Goal: Information Seeking & Learning: Check status

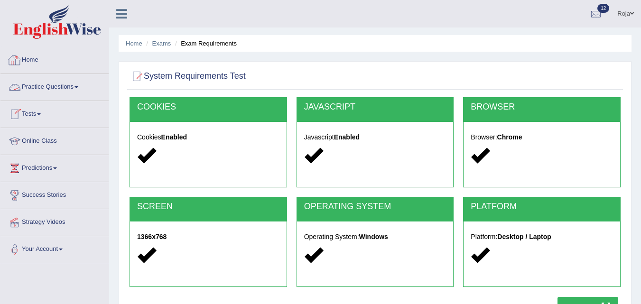
click at [26, 65] on link "Home" at bounding box center [54, 59] width 108 height 24
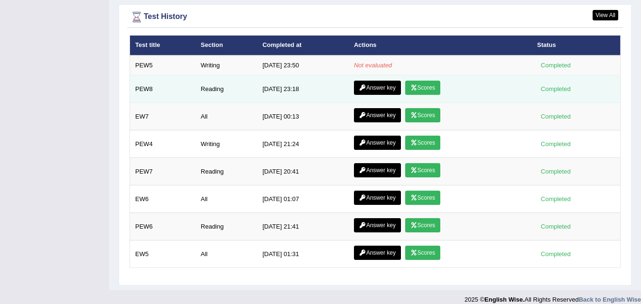
click at [414, 85] on icon at bounding box center [413, 88] width 7 height 6
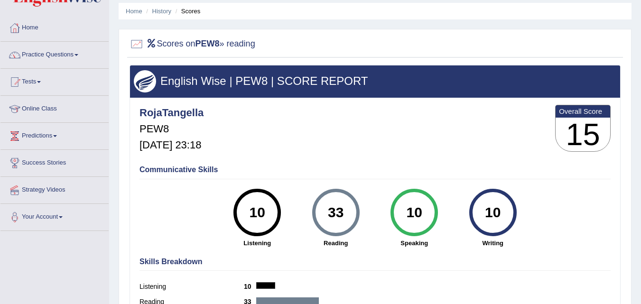
scroll to position [31, 0]
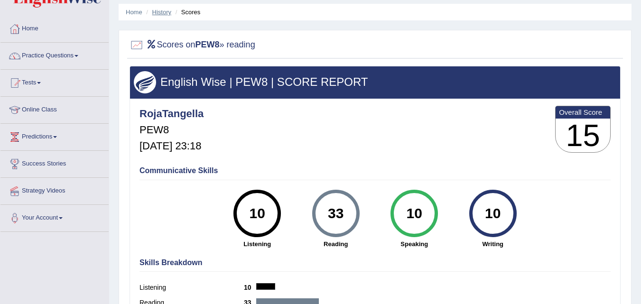
click at [169, 12] on link "History" at bounding box center [161, 12] width 19 height 7
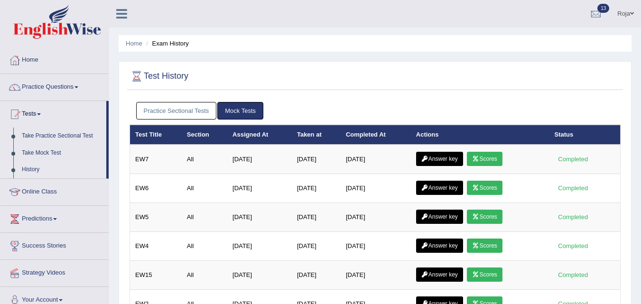
click at [641, 148] on html "Toggle navigation Home Practice Questions Speaking Practice Read Aloud Repeat S…" at bounding box center [320, 152] width 641 height 304
click at [159, 114] on link "Practice Sectional Tests" at bounding box center [176, 111] width 81 height 18
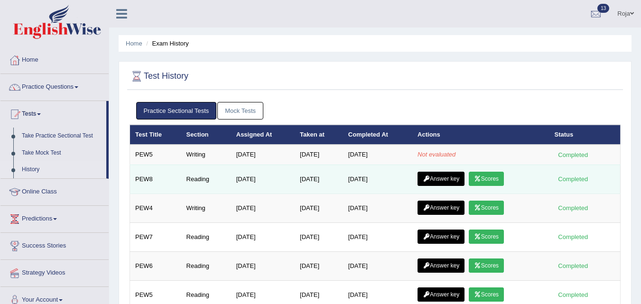
click at [453, 178] on link "Answer key" at bounding box center [441, 179] width 47 height 14
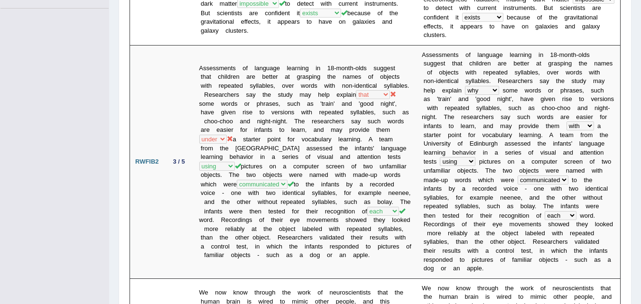
scroll to position [267, 0]
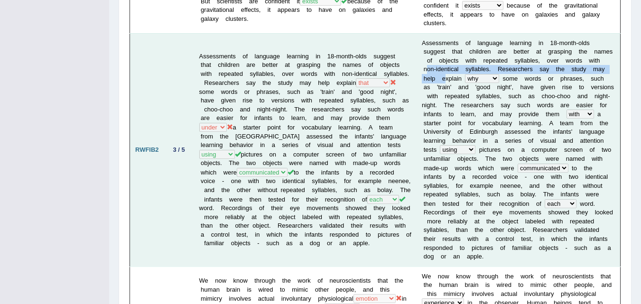
drag, startPoint x: 563, startPoint y: 65, endPoint x: 583, endPoint y: 69, distance: 19.8
click at [583, 69] on td "A s s e s s m e n t s o f l a n g u a g e l e a r n i n g i n 1 8 - m o n t h -…" at bounding box center [519, 149] width 204 height 233
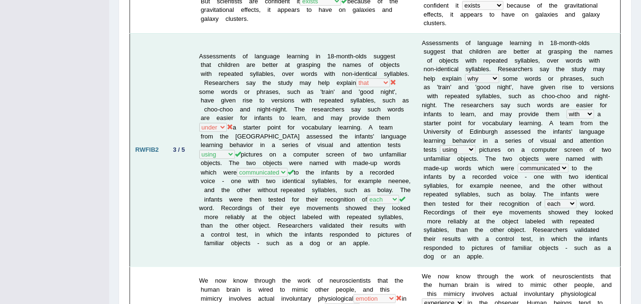
click at [506, 76] on b "o" at bounding box center [507, 78] width 3 height 7
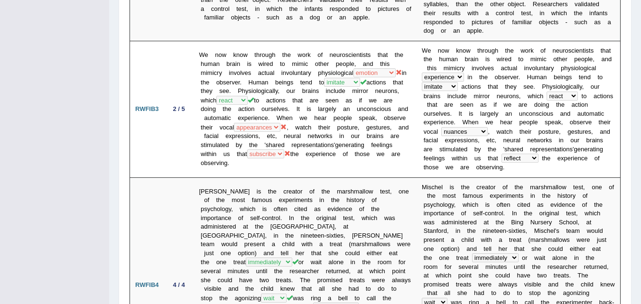
scroll to position [476, 0]
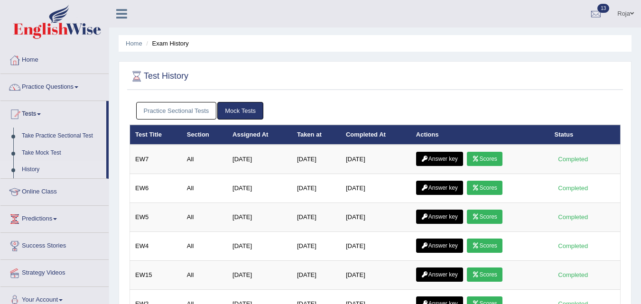
click at [208, 113] on link "Practice Sectional Tests" at bounding box center [176, 111] width 81 height 18
